Goal: Information Seeking & Learning: Learn about a topic

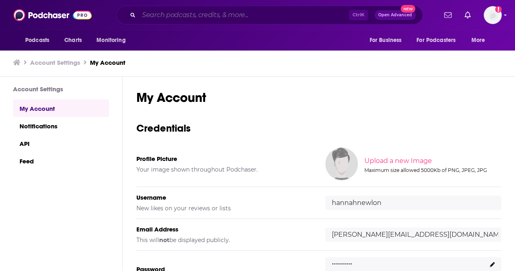
click at [252, 16] on input "Search podcasts, credits, & more..." at bounding box center [244, 15] width 210 height 13
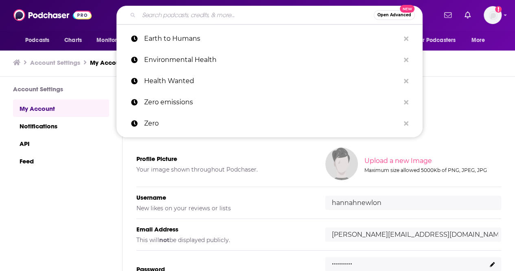
paste input "Think: Sustainability"
type input "Think: Sustainability"
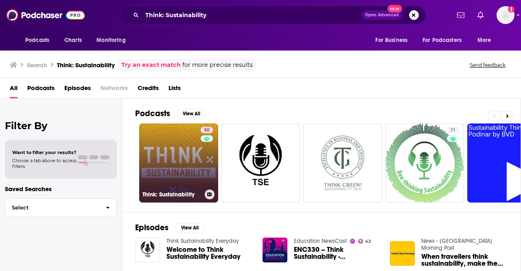
click at [190, 149] on link "50 Think: Sustainability" at bounding box center [178, 162] width 79 height 79
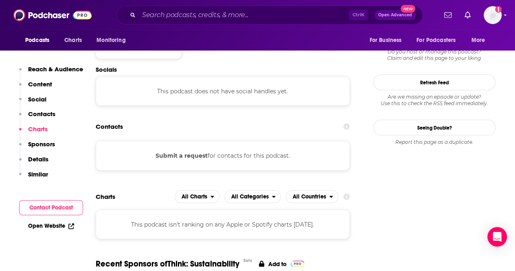
scroll to position [714, 0]
